Goal: Navigation & Orientation: Find specific page/section

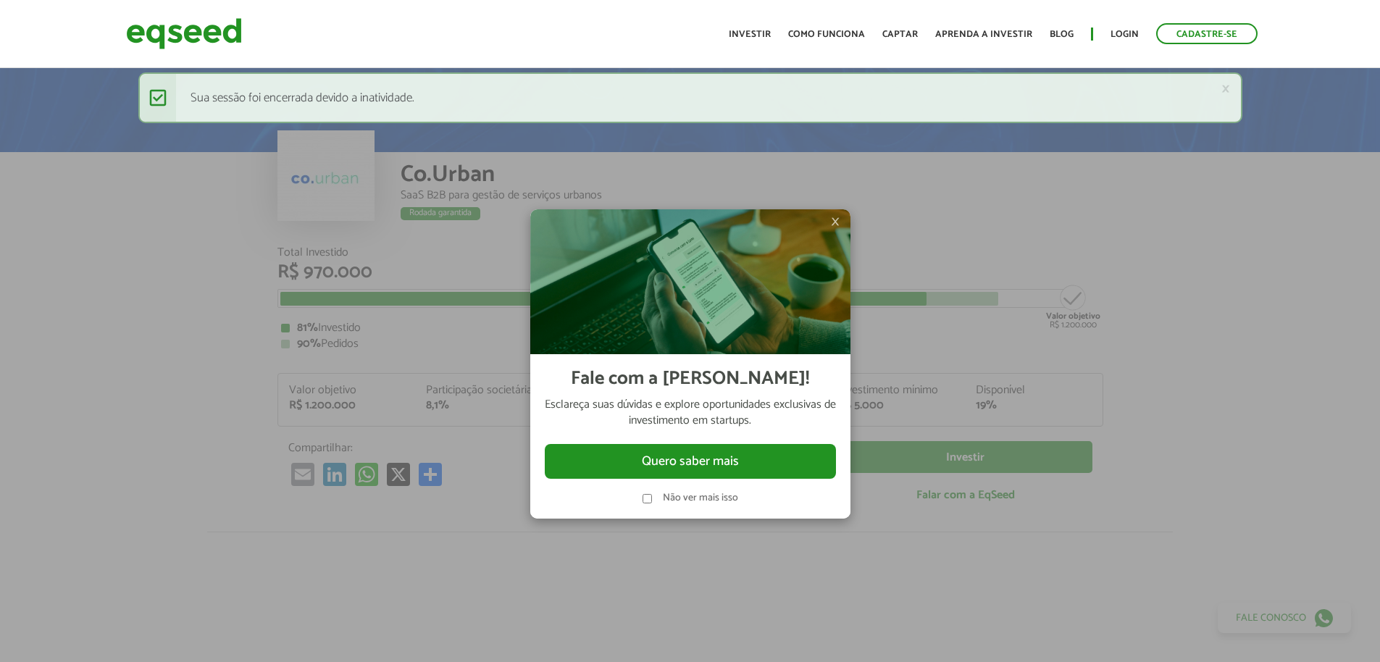
click at [837, 216] on span "×" at bounding box center [835, 221] width 9 height 17
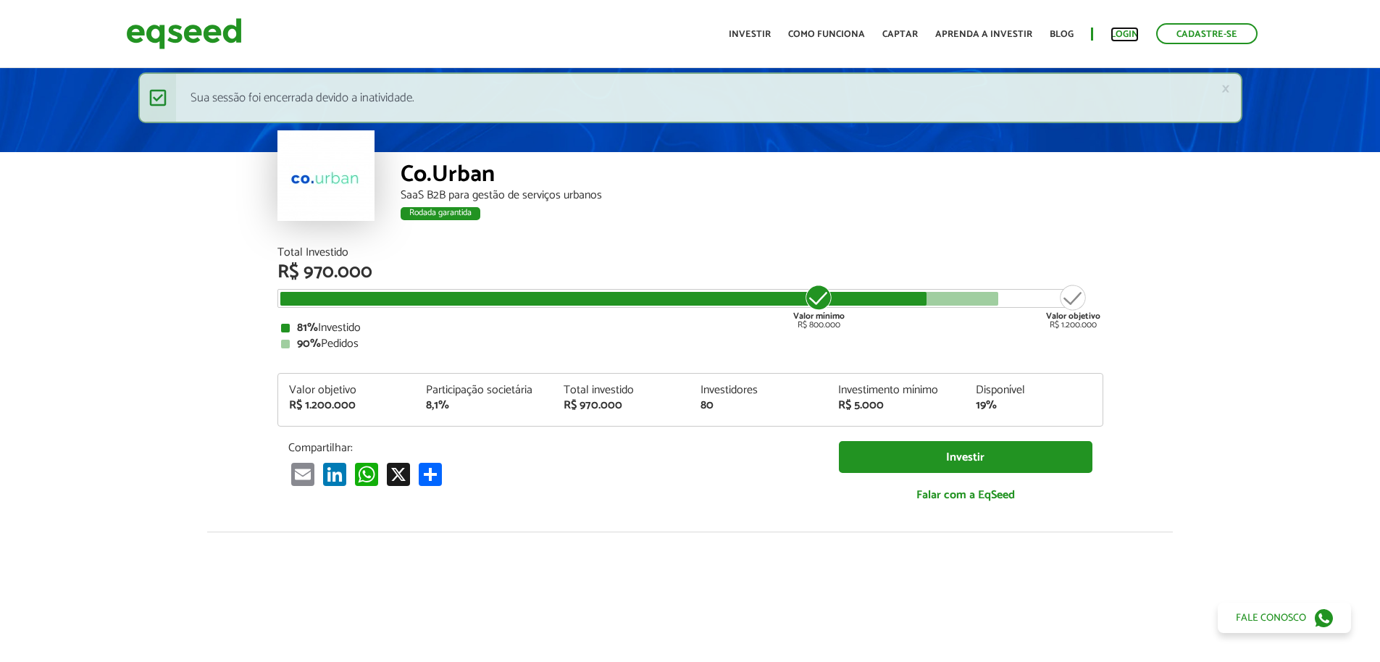
click at [1129, 38] on link "Login" at bounding box center [1125, 34] width 28 height 9
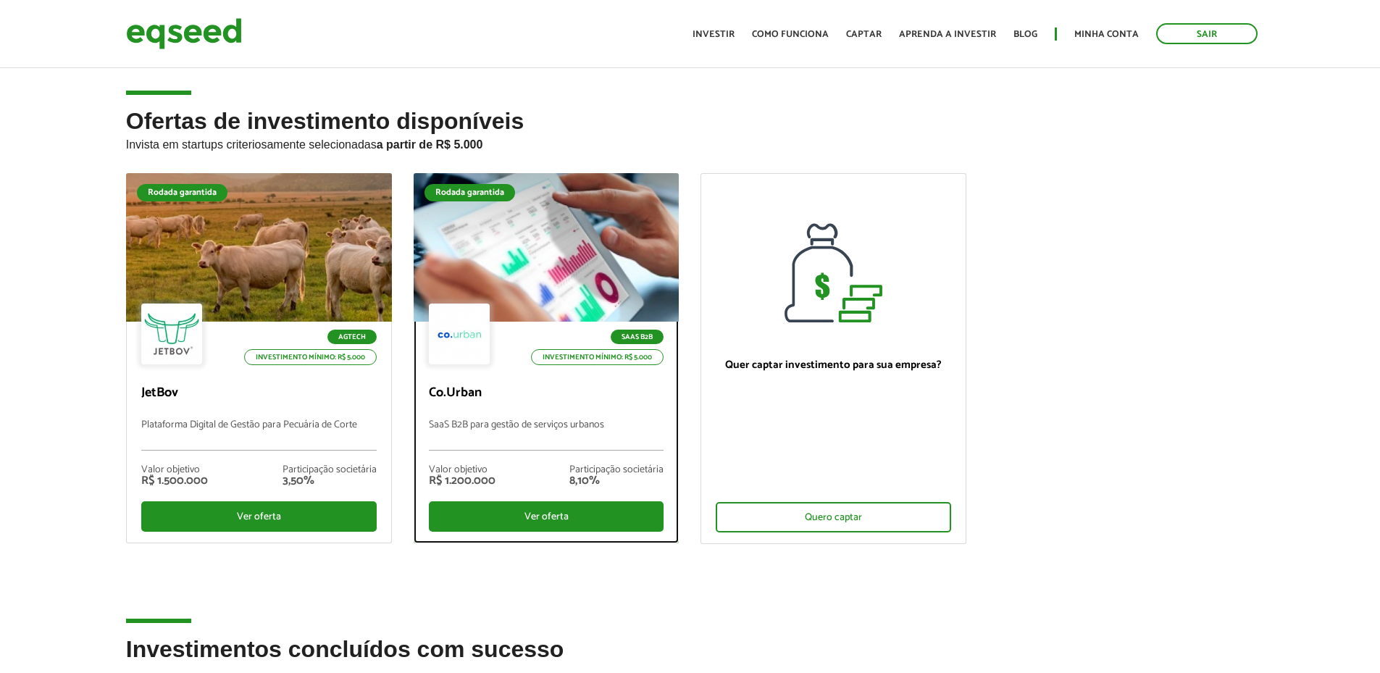
click at [506, 288] on div at bounding box center [546, 248] width 319 height 178
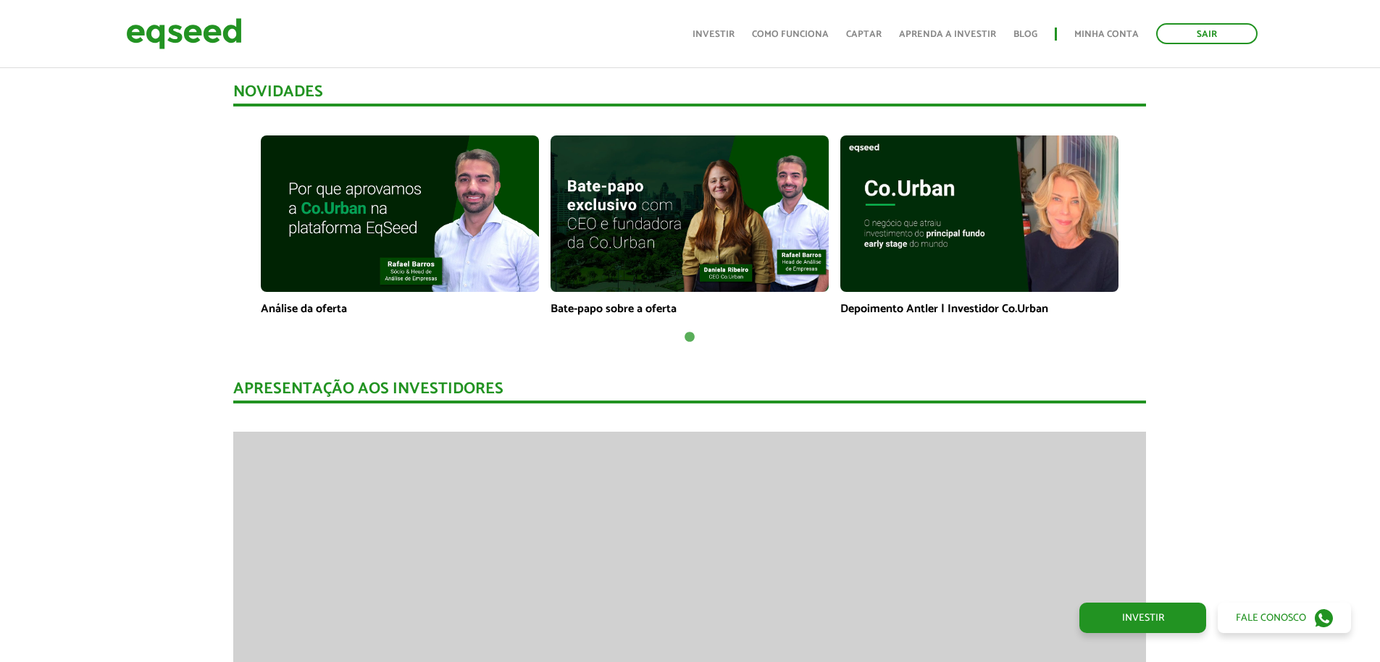
scroll to position [725, 0]
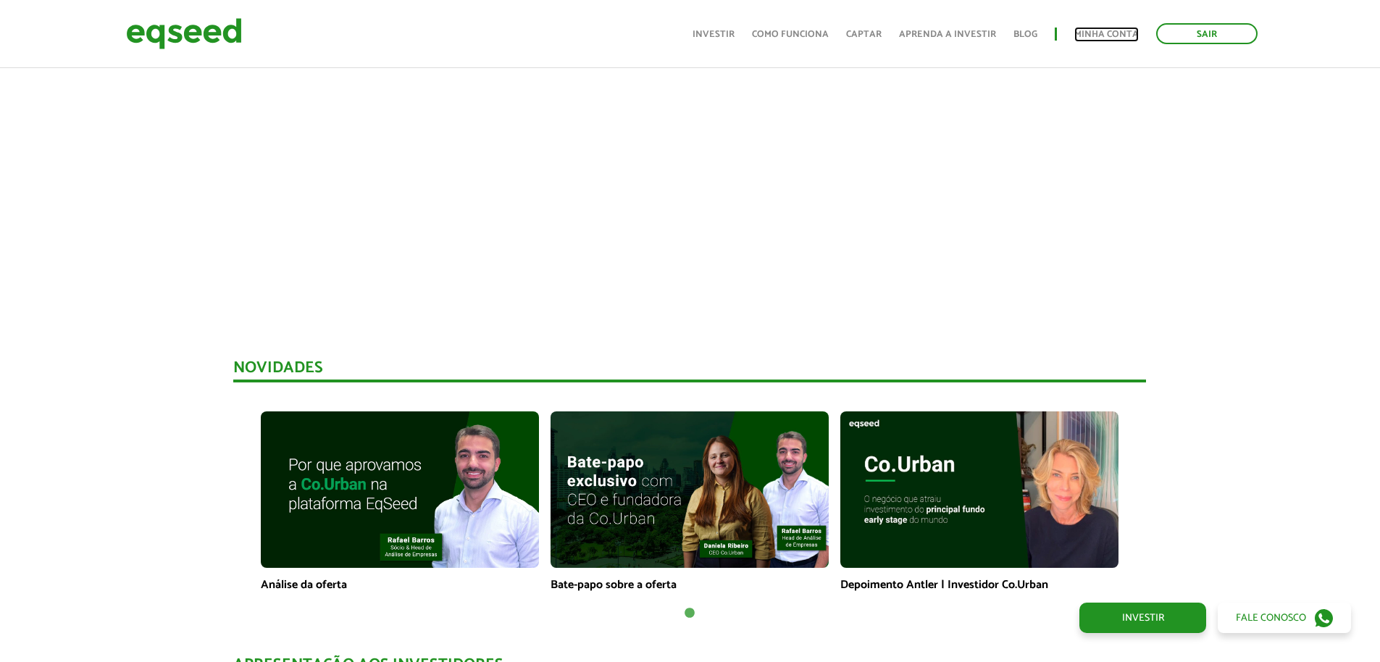
click at [1106, 33] on link "Minha conta" at bounding box center [1107, 34] width 64 height 9
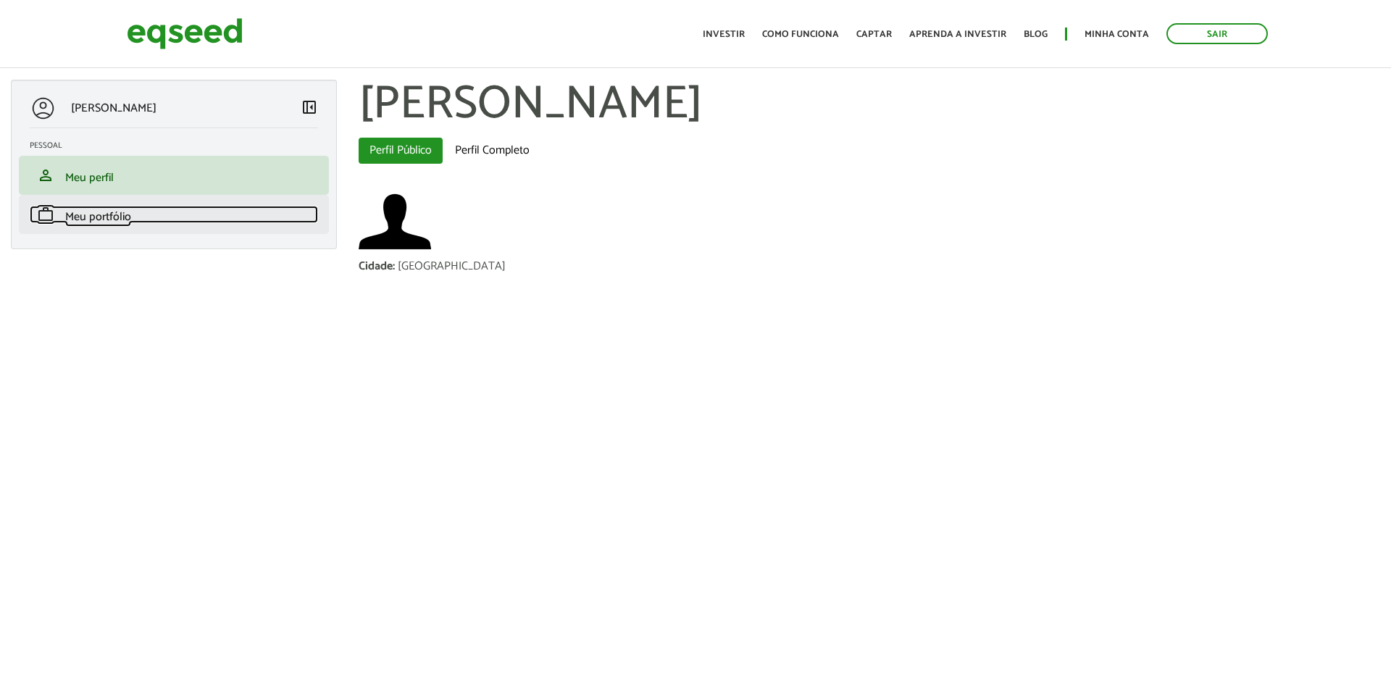
click at [125, 217] on span "Meu portfólio" at bounding box center [98, 217] width 66 height 20
